Goal: Check status

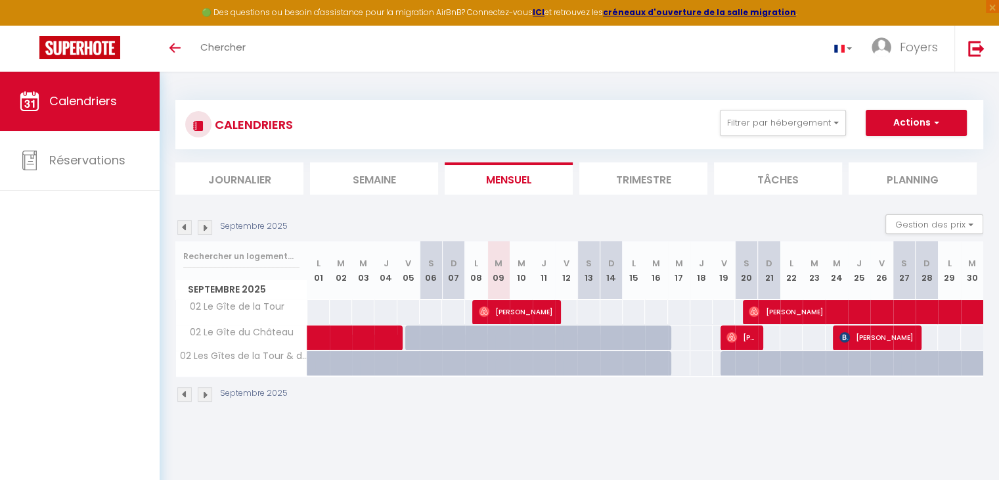
click at [633, 175] on li "Trimestre" at bounding box center [643, 178] width 128 height 32
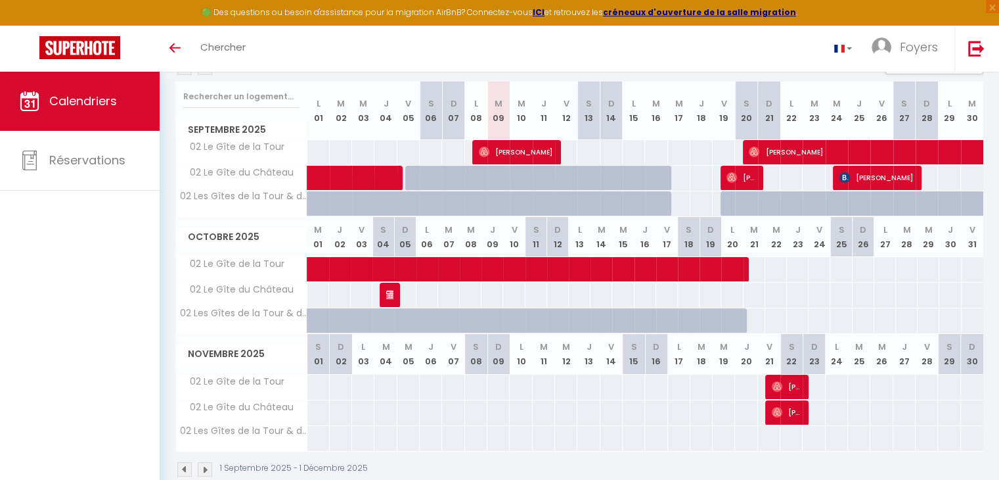
scroll to position [183, 0]
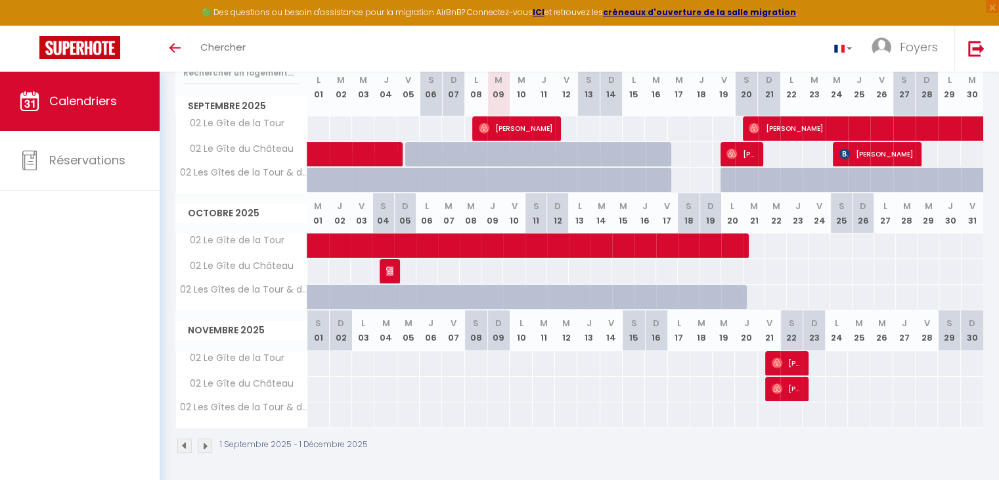
click at [205, 441] on img at bounding box center [205, 445] width 14 height 14
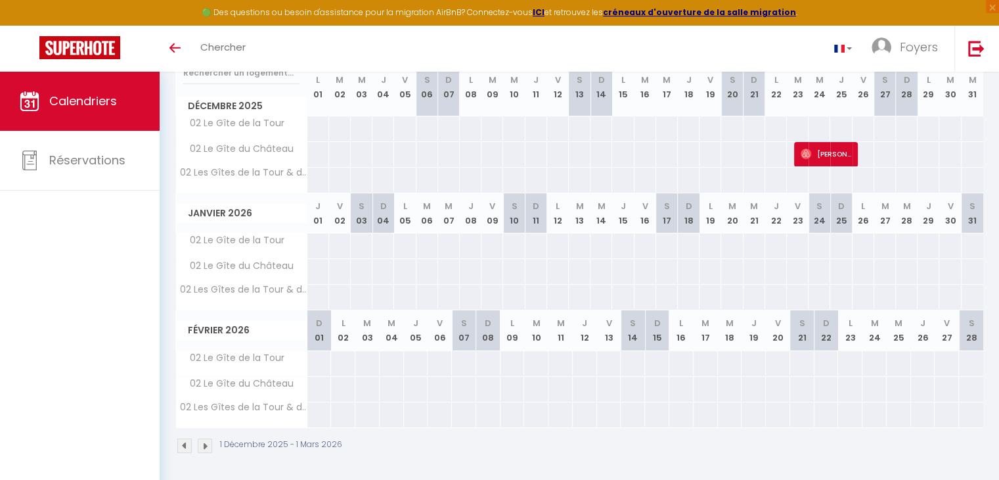
click at [202, 439] on img at bounding box center [205, 445] width 14 height 14
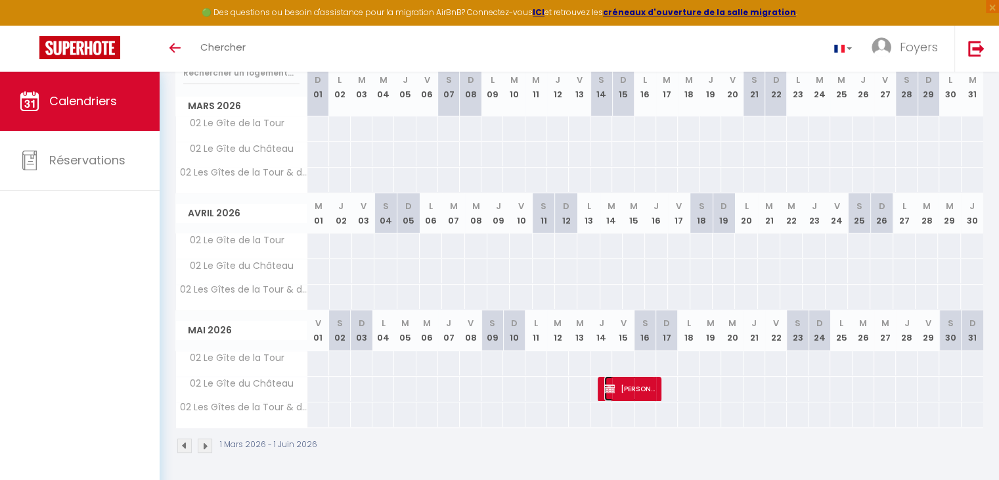
click at [633, 383] on span "[PERSON_NAME]" at bounding box center [629, 388] width 51 height 25
select select "OK"
select select "KO"
select select "1"
select select "0"
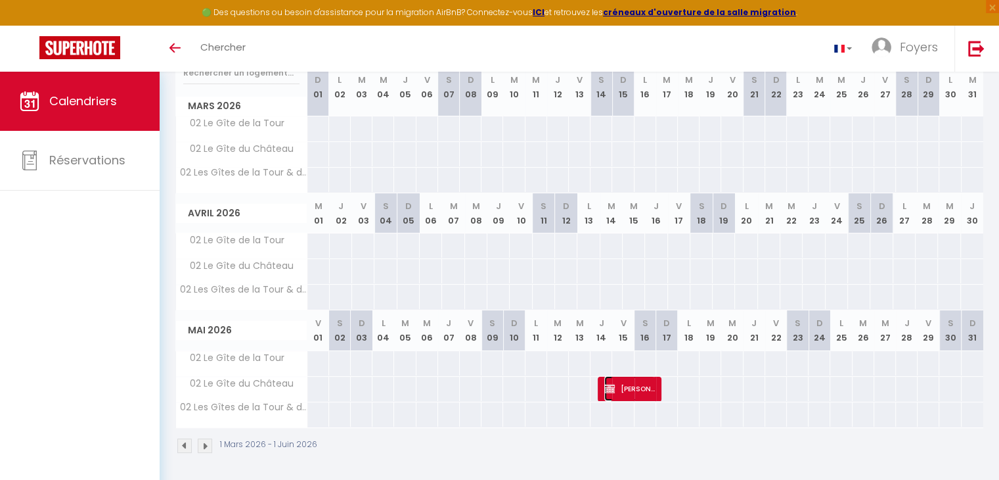
select select "1"
select select
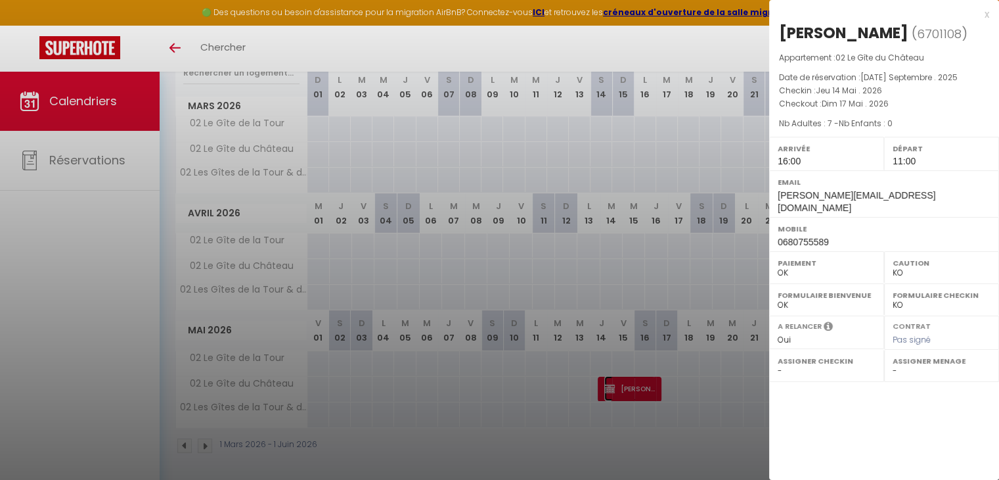
select select "7331"
click at [441, 416] on div at bounding box center [499, 240] width 999 height 480
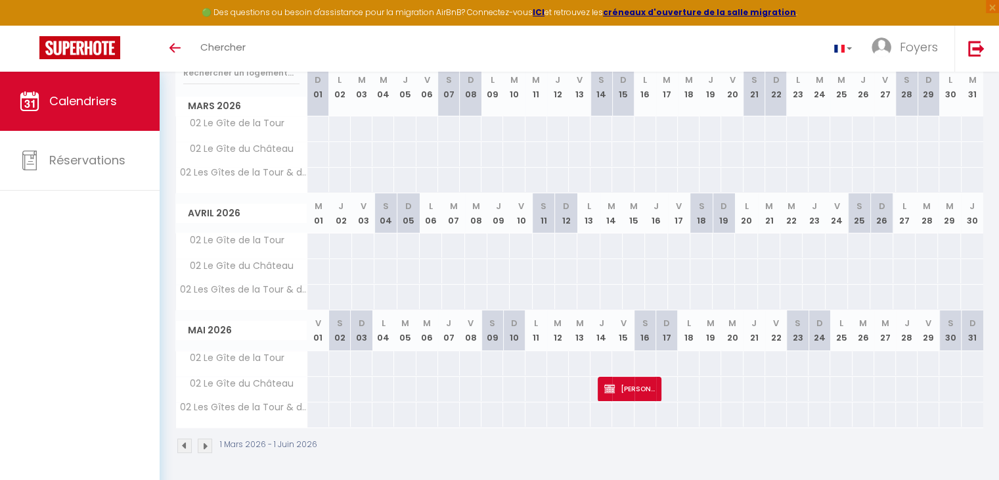
click at [206, 442] on img at bounding box center [205, 445] width 14 height 14
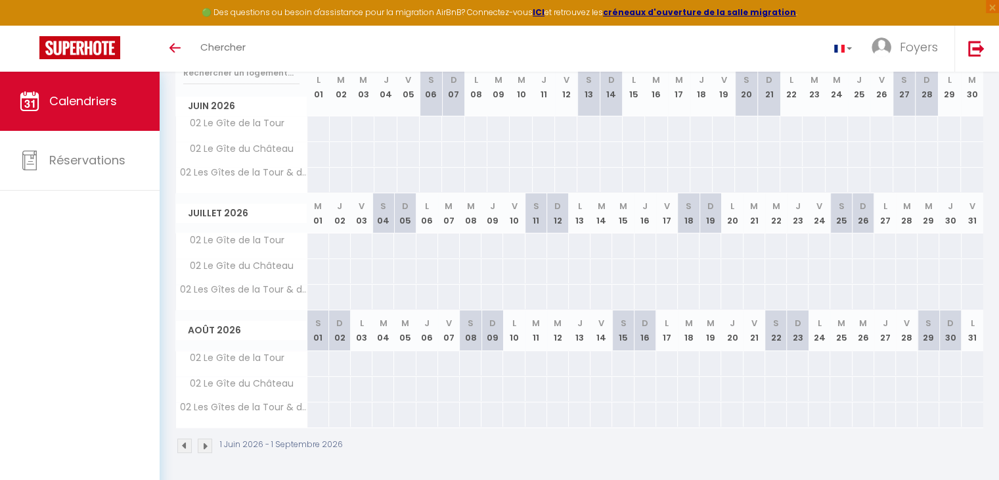
click at [206, 442] on img at bounding box center [205, 445] width 14 height 14
